Goal: Check status: Check status

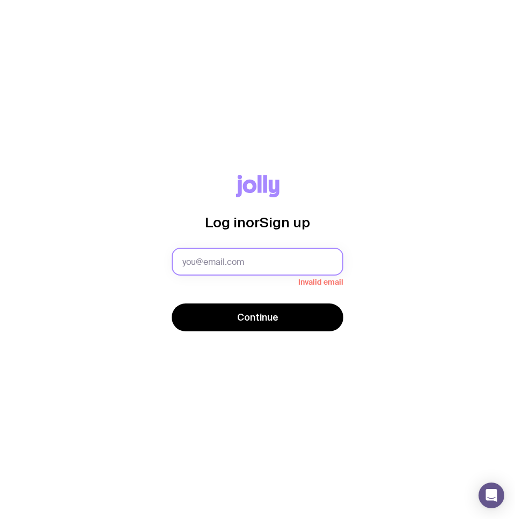
click at [0, 518] on com-1password-button at bounding box center [0, 519] width 0 height 0
type input "[EMAIL_ADDRESS][PERSON_NAME][DOMAIN_NAME]"
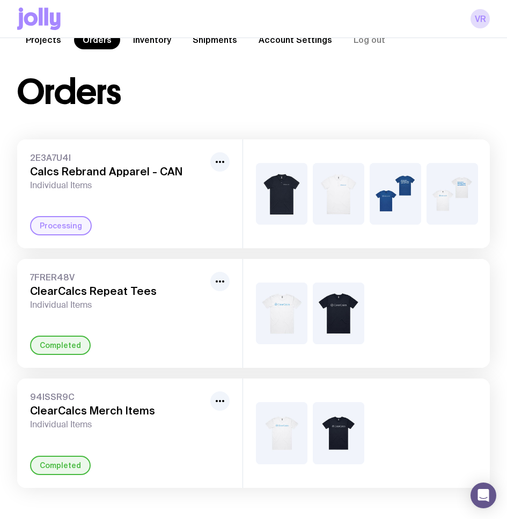
scroll to position [45, 0]
click at [183, 181] on span "Individual Items" at bounding box center [118, 185] width 176 height 11
click at [50, 226] on div "Processing" at bounding box center [61, 225] width 62 height 19
click at [370, 232] on div at bounding box center [366, 193] width 247 height 109
click at [97, 165] on h3 "Calcs Rebrand Apparel - CAN" at bounding box center [118, 171] width 176 height 13
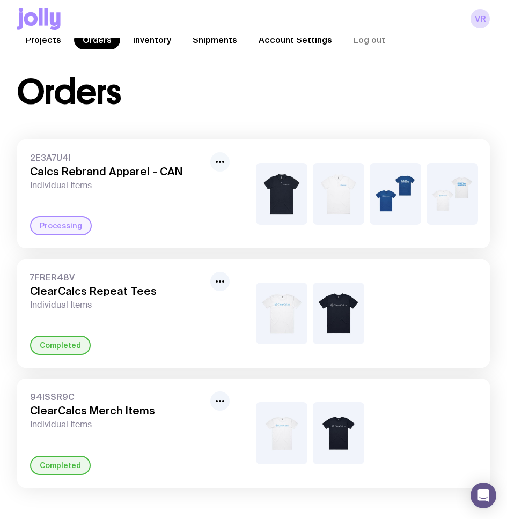
click at [221, 159] on icon "button" at bounding box center [219, 161] width 13 height 13
click at [112, 165] on h3 "Calcs Rebrand Apparel - CAN" at bounding box center [118, 171] width 176 height 13
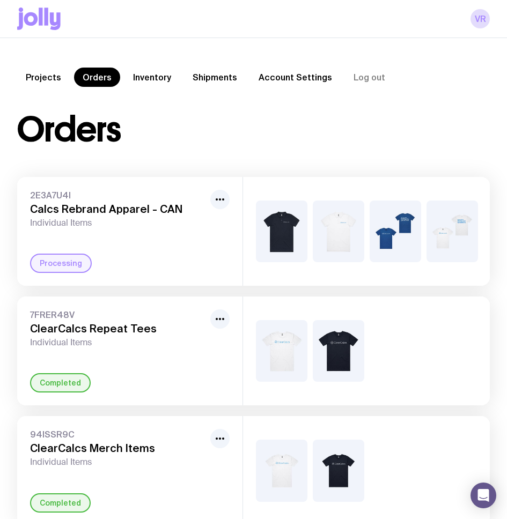
scroll to position [0, 0]
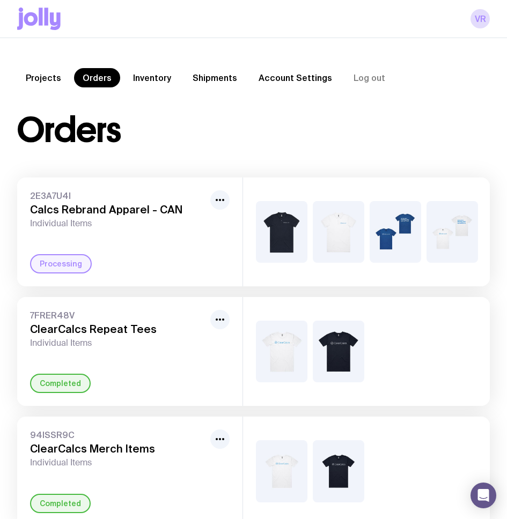
click at [52, 76] on link "Projects" at bounding box center [43, 77] width 53 height 19
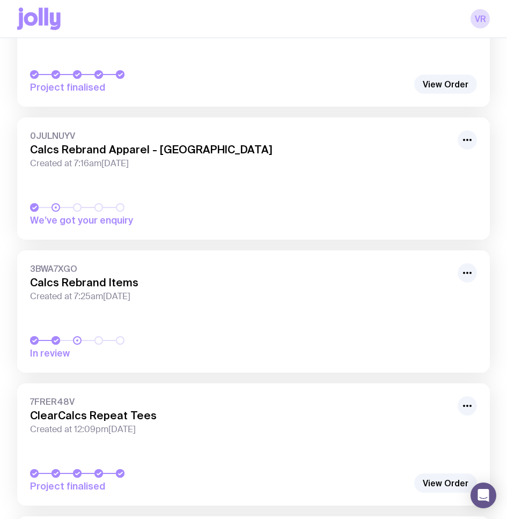
scroll to position [330, 0]
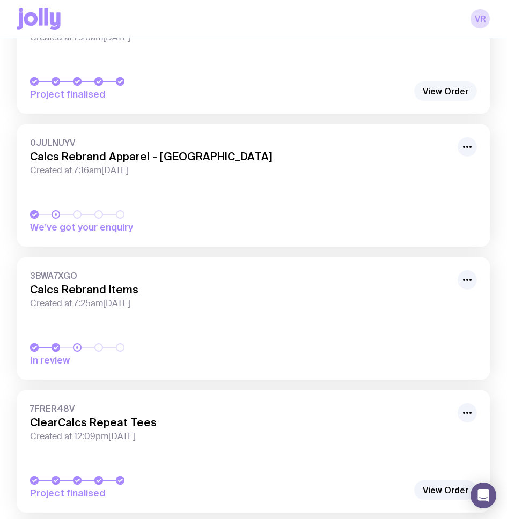
click at [436, 97] on link "View Order" at bounding box center [445, 90] width 63 height 19
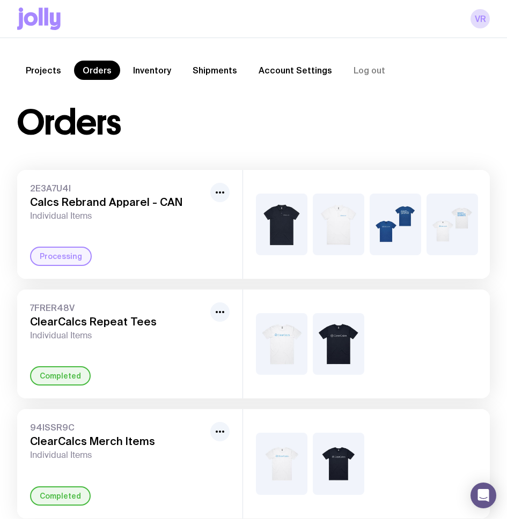
click at [213, 265] on div "Processing" at bounding box center [129, 256] width 199 height 19
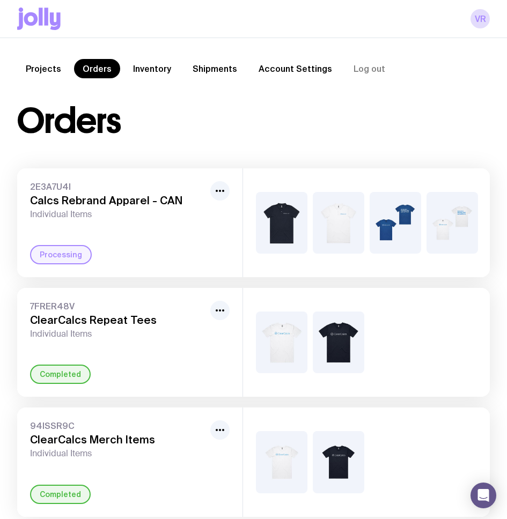
scroll to position [10, 0]
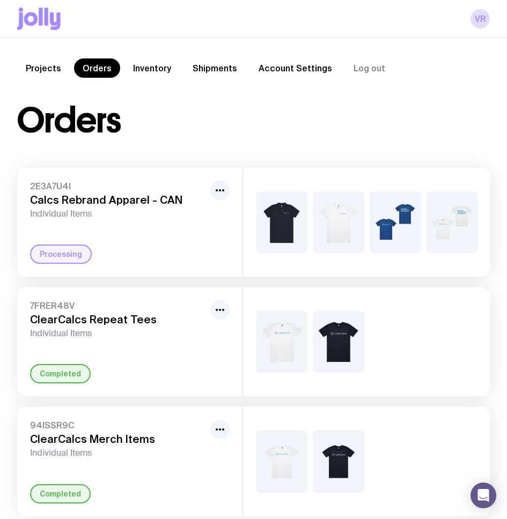
click at [287, 225] on img at bounding box center [281, 222] width 51 height 62
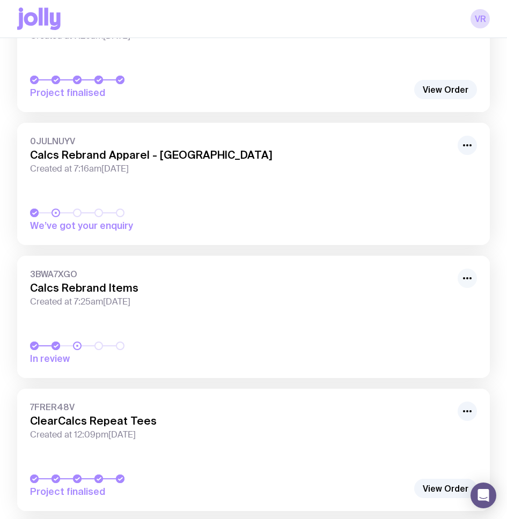
scroll to position [332, 0]
click at [467, 274] on icon "button" at bounding box center [467, 277] width 13 height 13
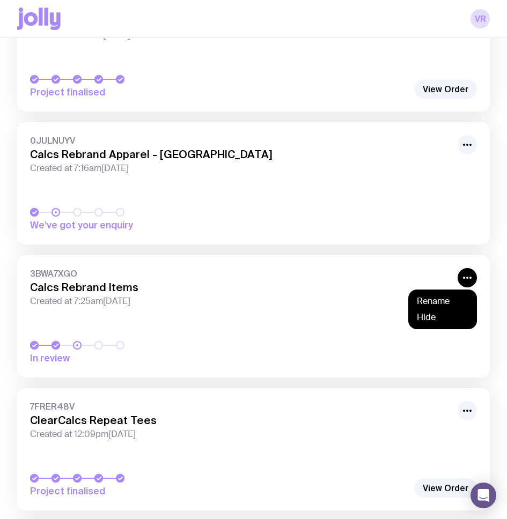
click at [354, 281] on h3 "Calcs Rebrand Items" at bounding box center [240, 287] width 421 height 13
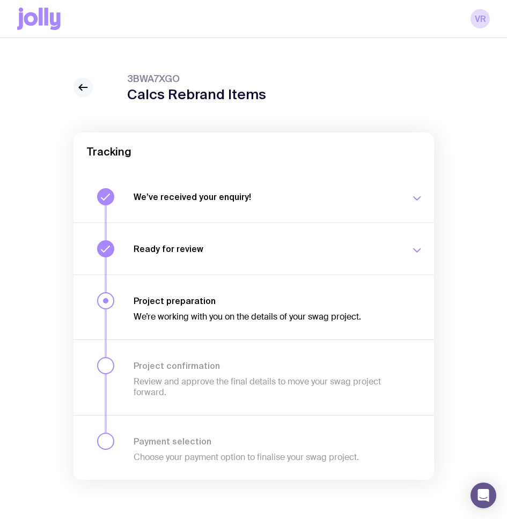
click at [83, 90] on icon at bounding box center [83, 87] width 13 height 13
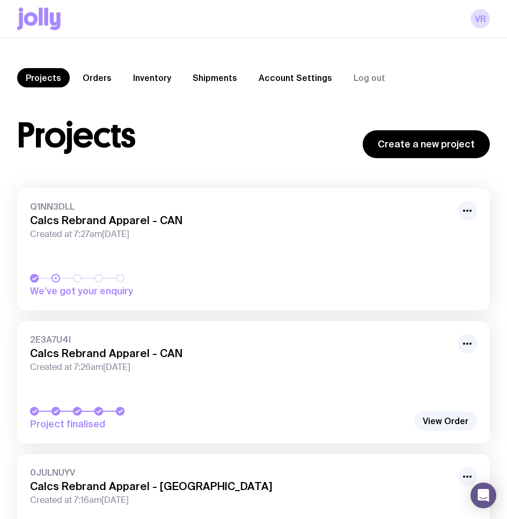
click at [85, 76] on link "Orders" at bounding box center [97, 77] width 46 height 19
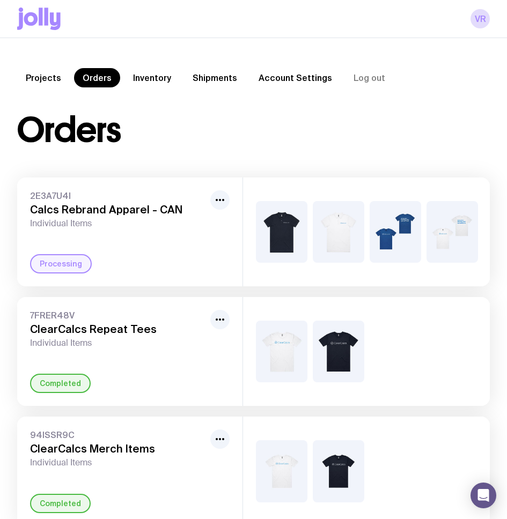
click at [146, 79] on link "Inventory" at bounding box center [151, 77] width 55 height 19
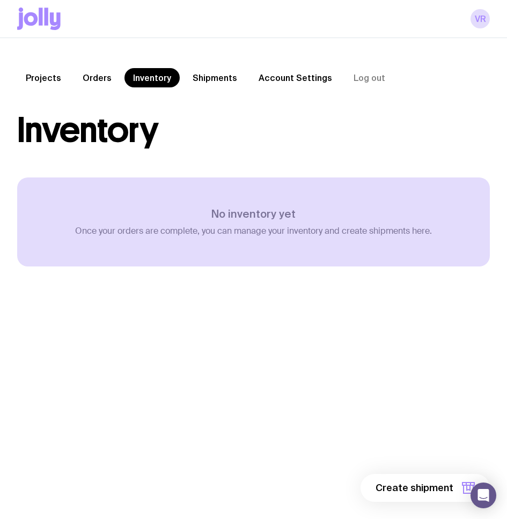
click at [52, 80] on link "Projects" at bounding box center [43, 77] width 53 height 19
